Goal: Task Accomplishment & Management: Manage account settings

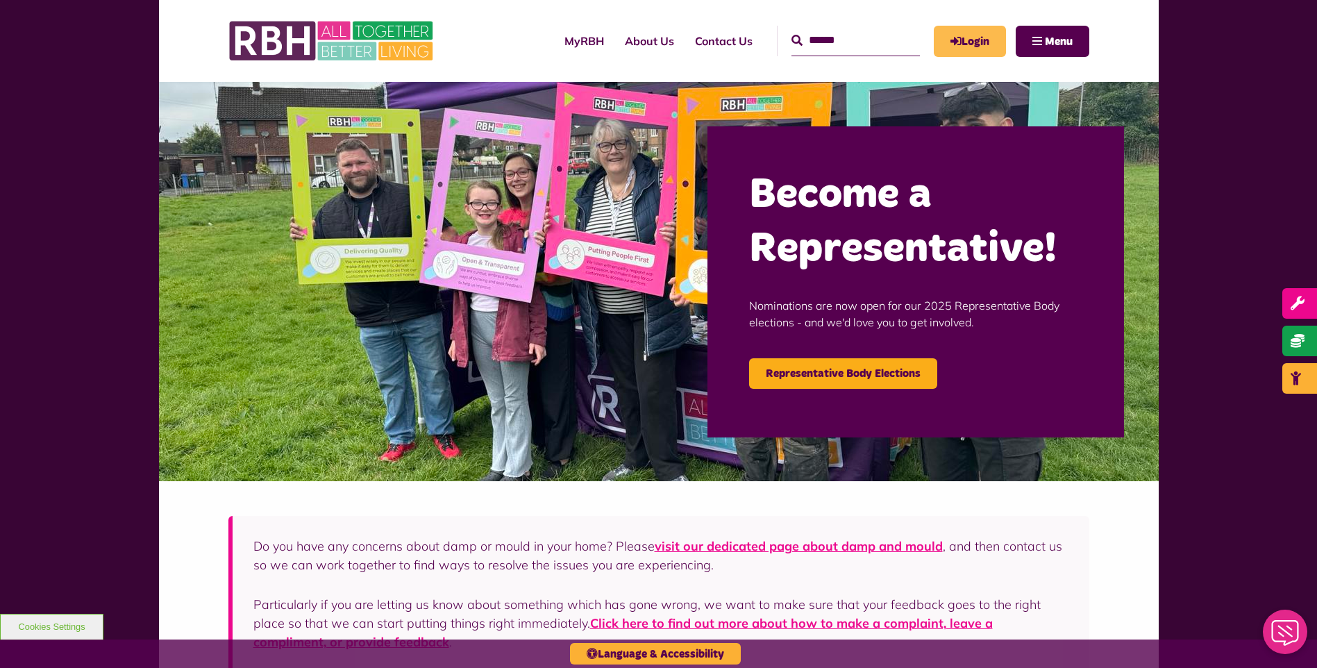
click at [983, 40] on link "Login" at bounding box center [970, 41] width 72 height 31
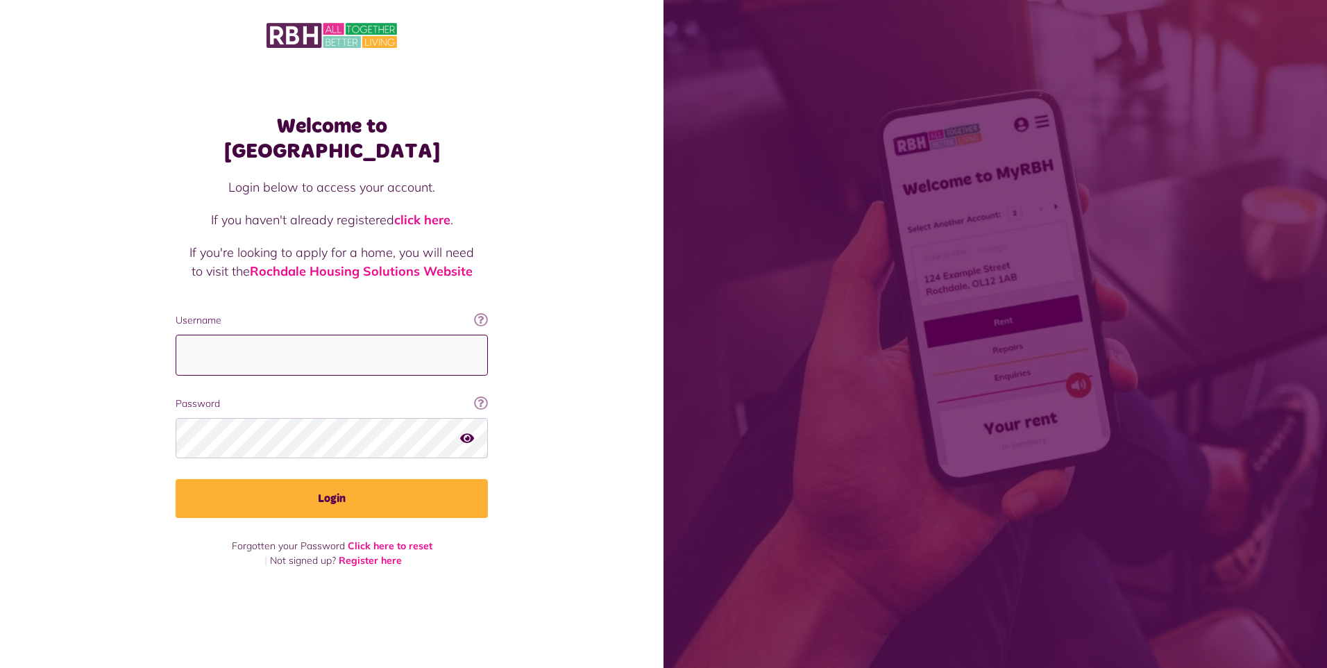
click at [357, 338] on input "Username" at bounding box center [332, 355] width 312 height 41
type input "**********"
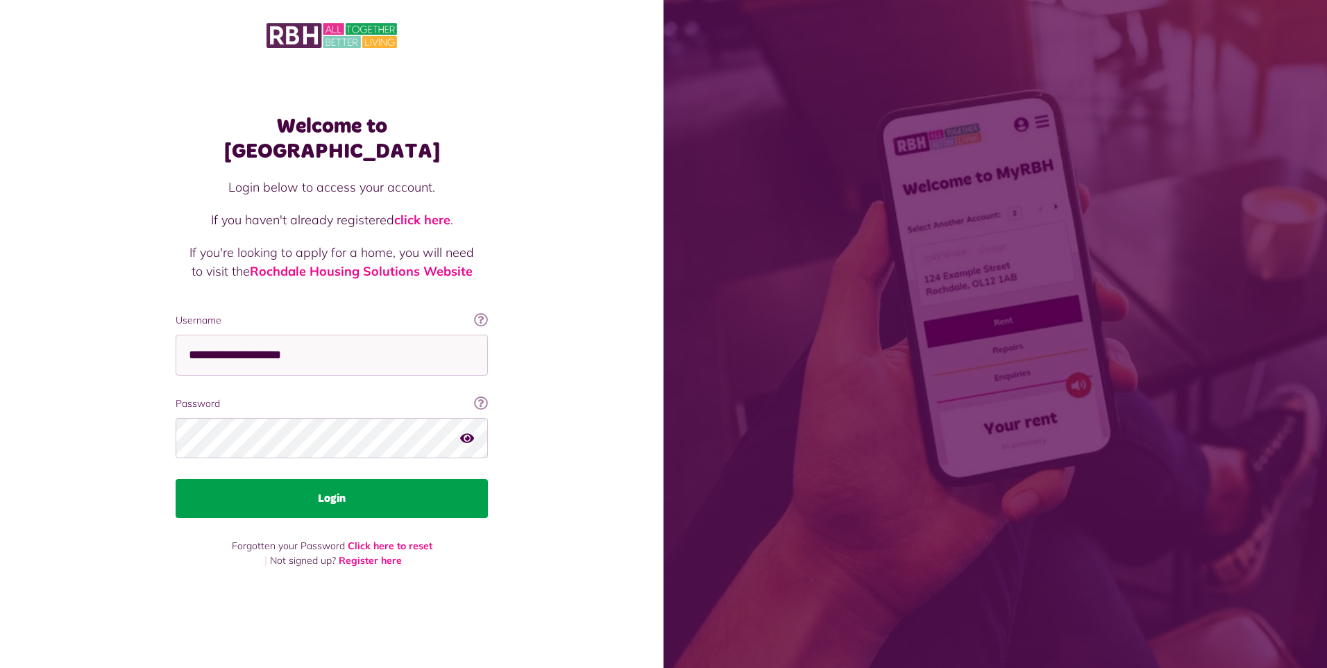
click at [323, 493] on button "Login" at bounding box center [332, 498] width 312 height 39
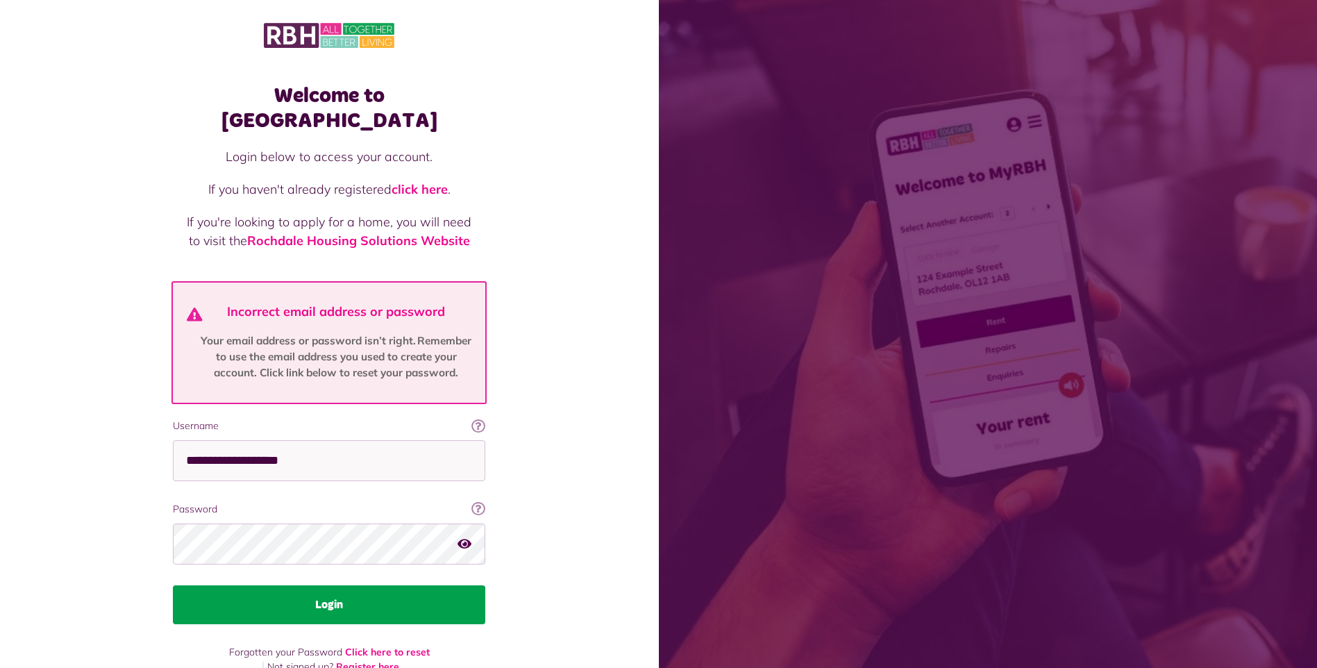
click at [359, 585] on button "Login" at bounding box center [329, 604] width 312 height 39
click at [339, 585] on button "Login" at bounding box center [329, 604] width 312 height 39
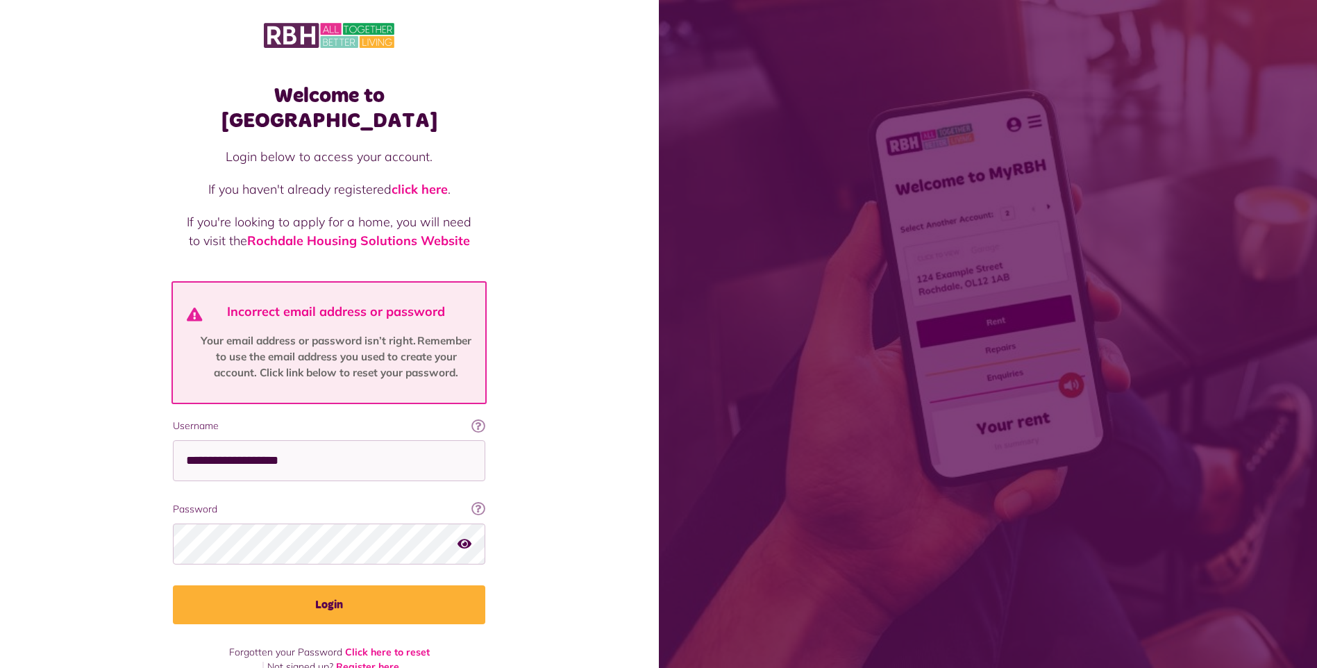
click at [462, 537] on icon "button" at bounding box center [465, 543] width 14 height 12
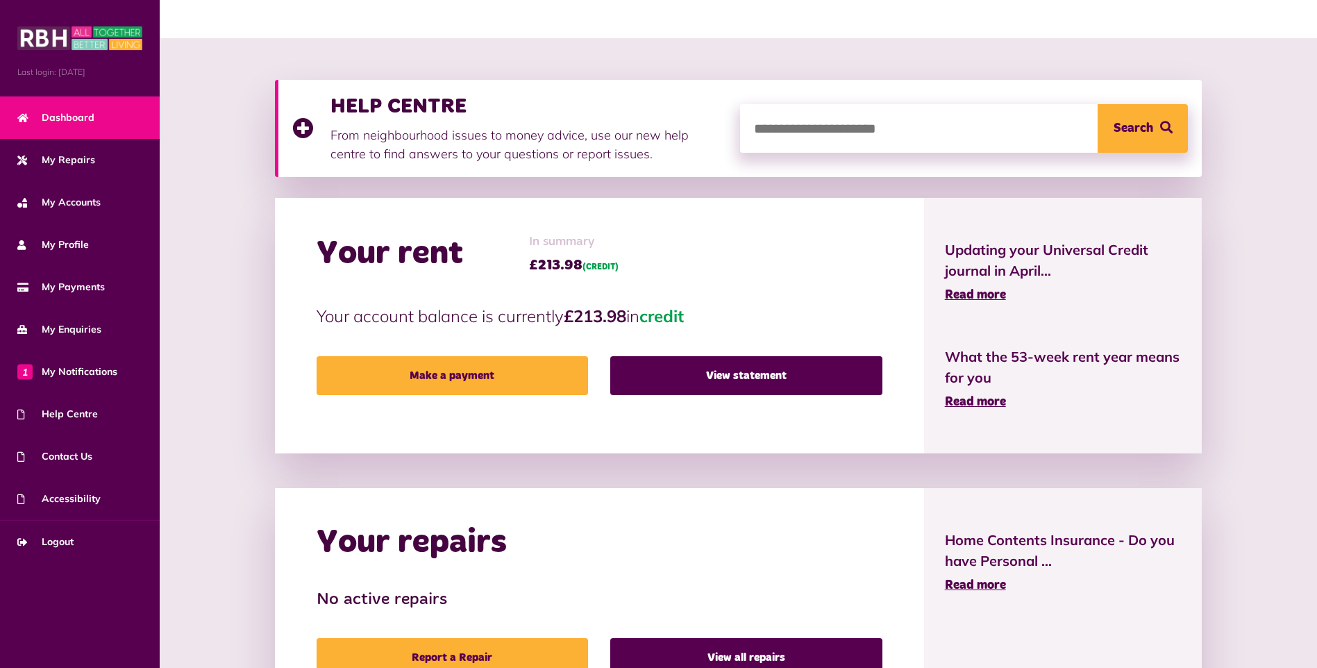
scroll to position [139, 0]
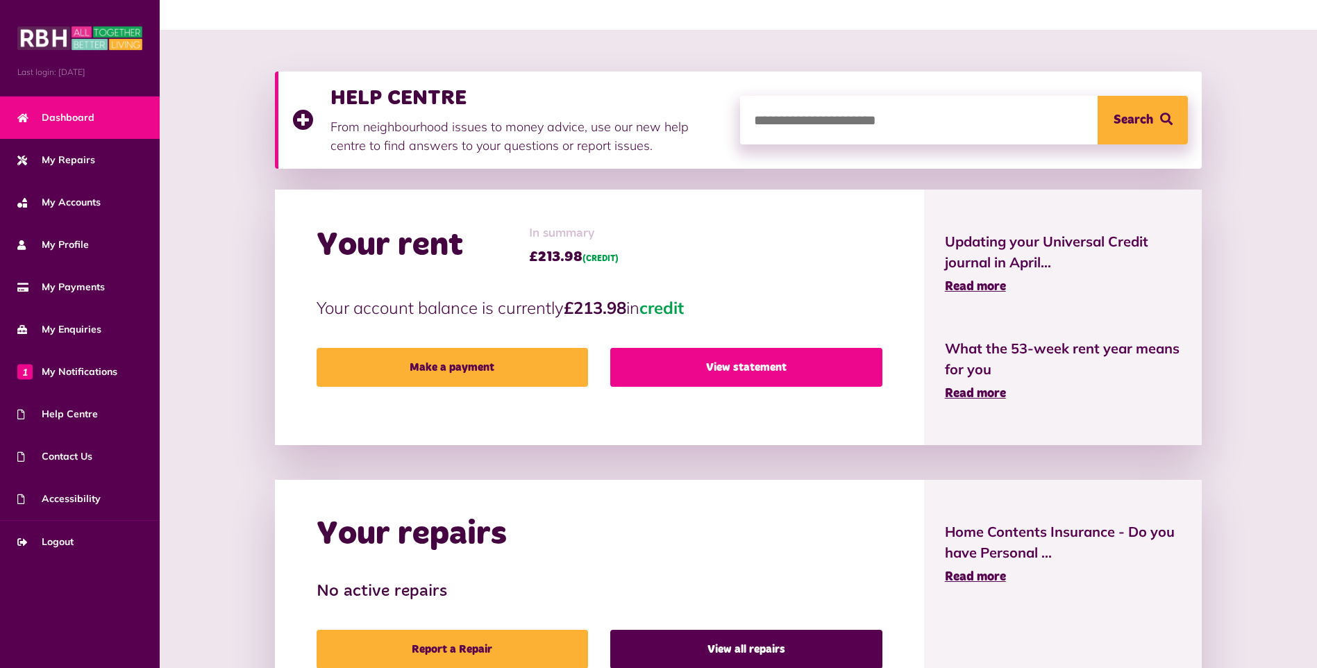
click at [717, 360] on link "View statement" at bounding box center [745, 367] width 271 height 39
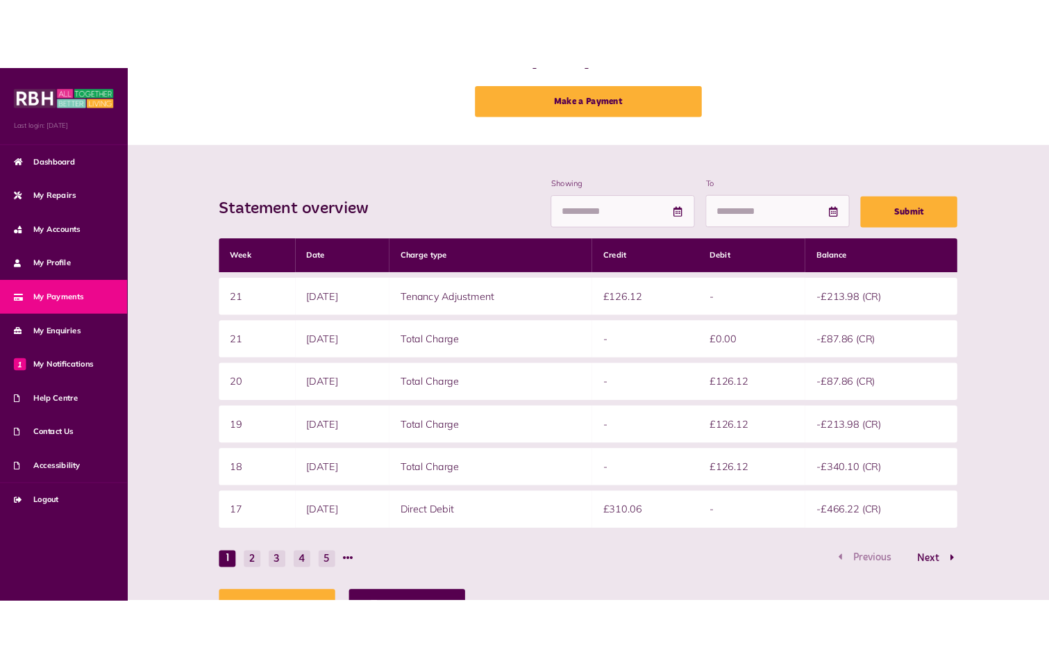
scroll to position [143, 0]
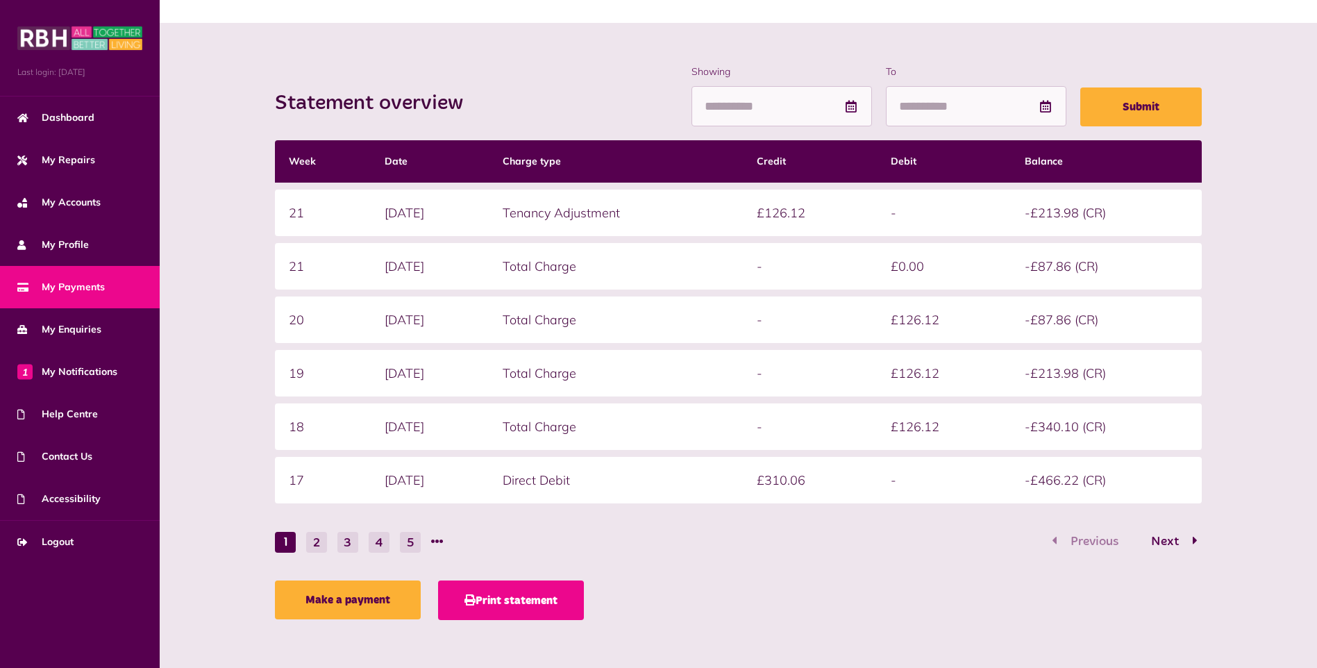
click at [539, 601] on button "Print statement" at bounding box center [511, 600] width 146 height 40
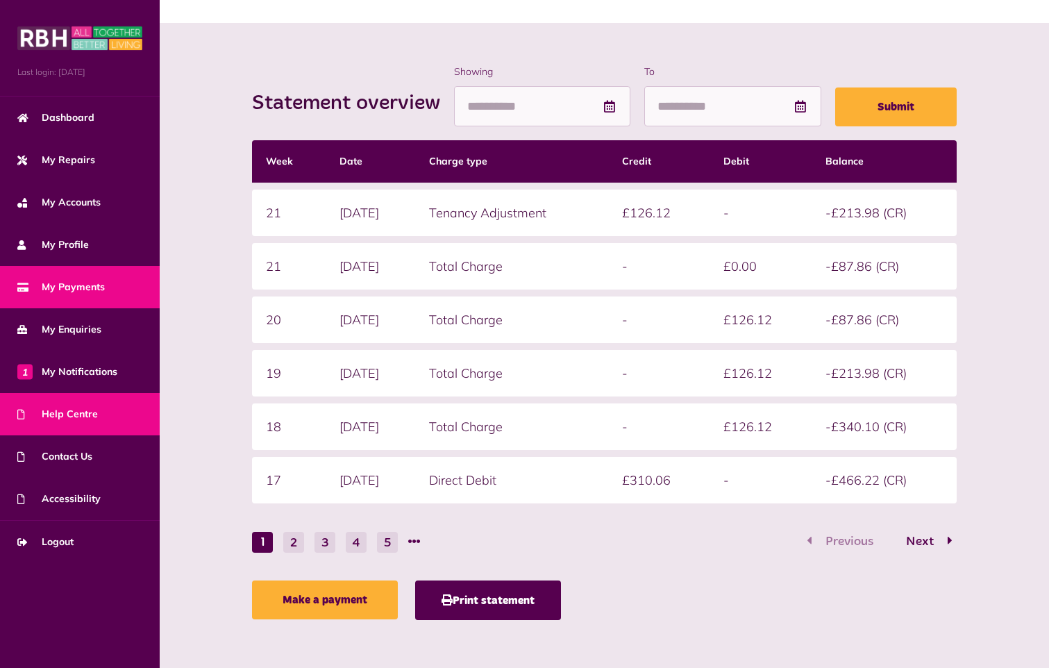
click at [65, 412] on span "Help Centre" at bounding box center [57, 414] width 81 height 15
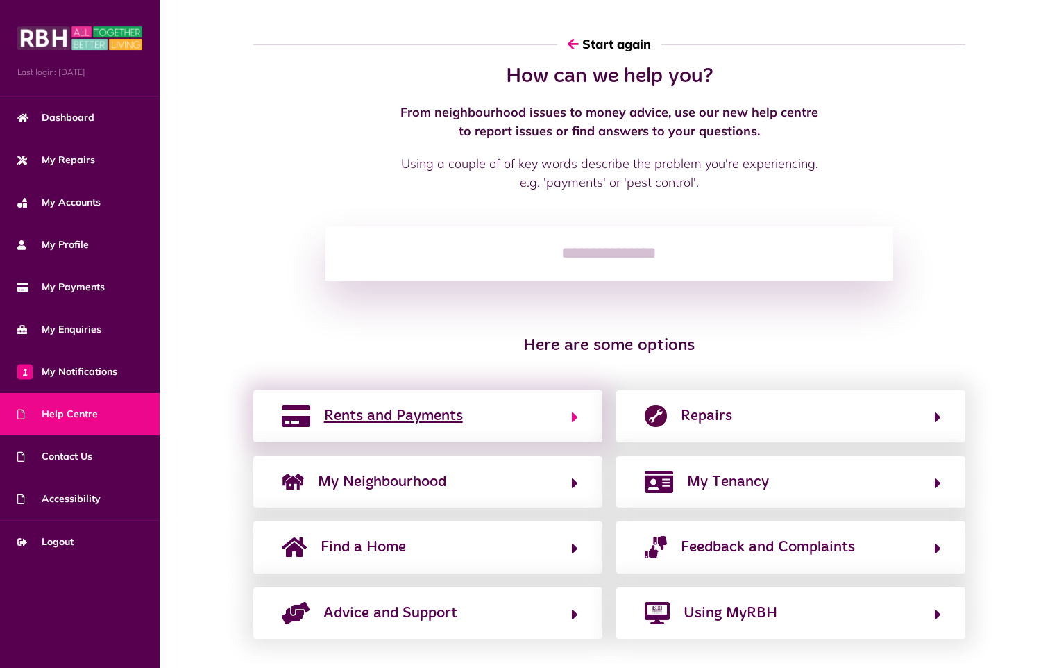
click at [548, 424] on button "Rents and Payments" at bounding box center [428, 416] width 301 height 24
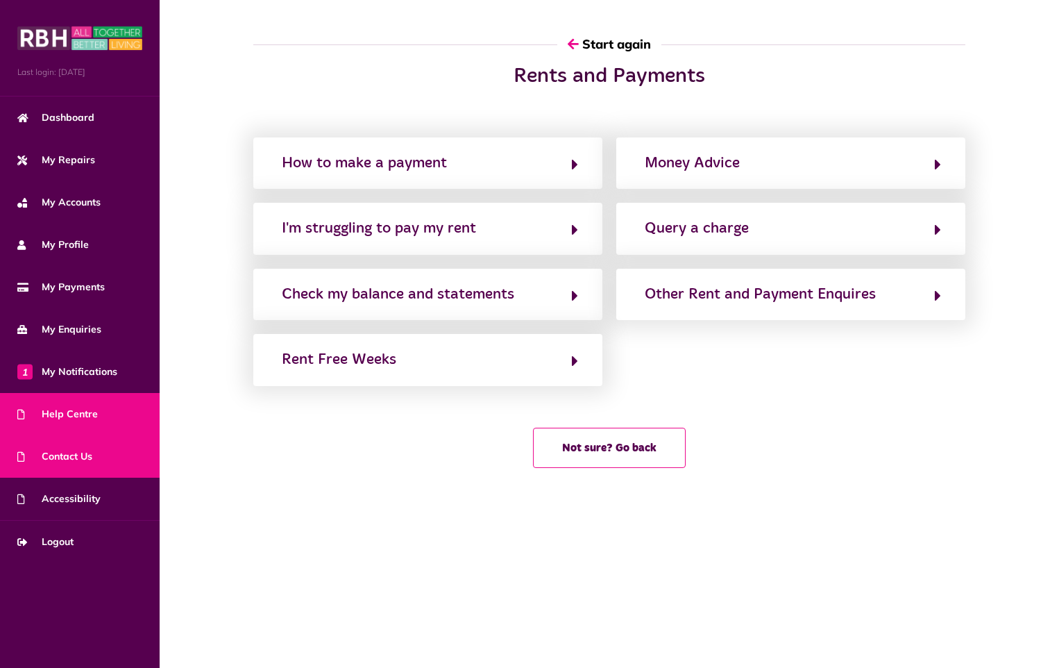
click at [65, 459] on span "Contact Us" at bounding box center [54, 456] width 75 height 15
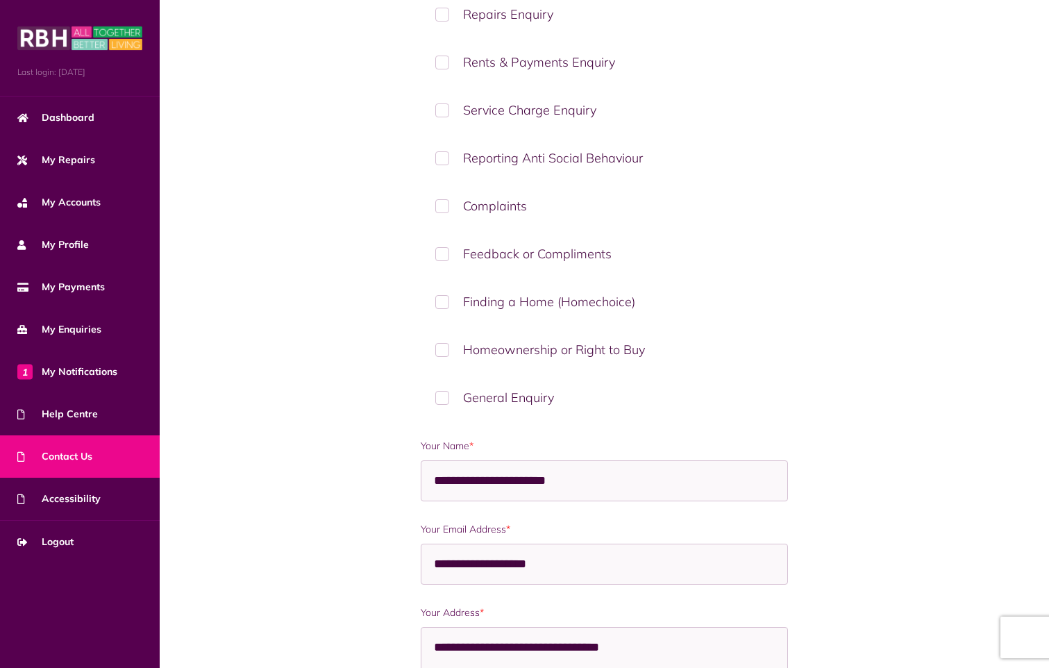
scroll to position [278, 0]
